Goal: Navigation & Orientation: Understand site structure

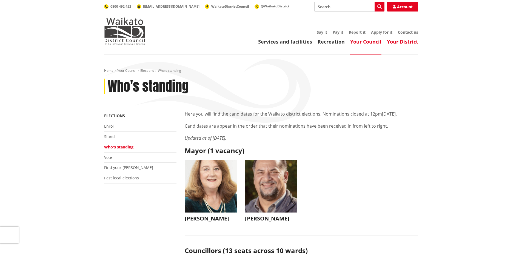
click at [401, 42] on link "Your District" at bounding box center [402, 41] width 31 height 7
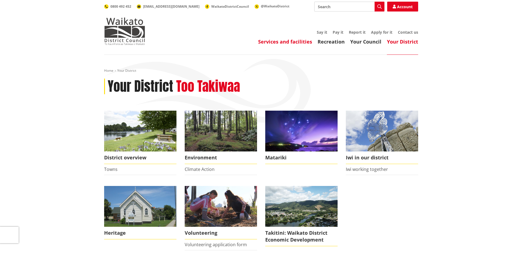
click at [286, 39] on link "Services and facilities" at bounding box center [285, 41] width 54 height 7
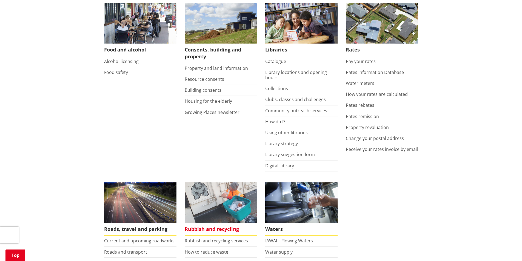
scroll to position [329, 0]
